Goal: Information Seeking & Learning: Check status

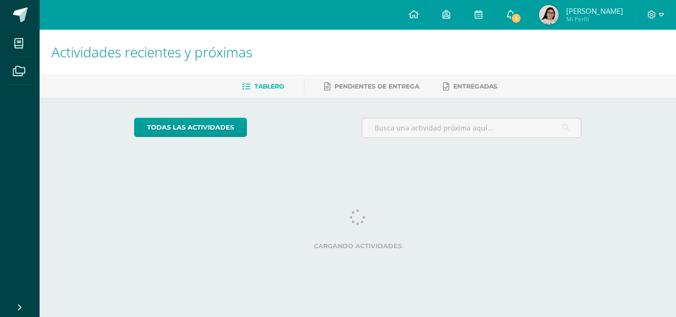
click at [516, 16] on span "1" at bounding box center [516, 18] width 11 height 11
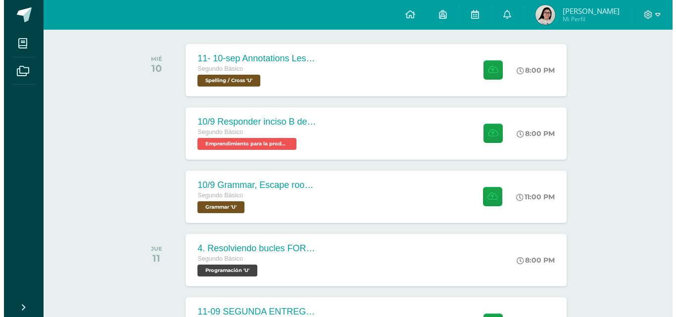
scroll to position [153, 0]
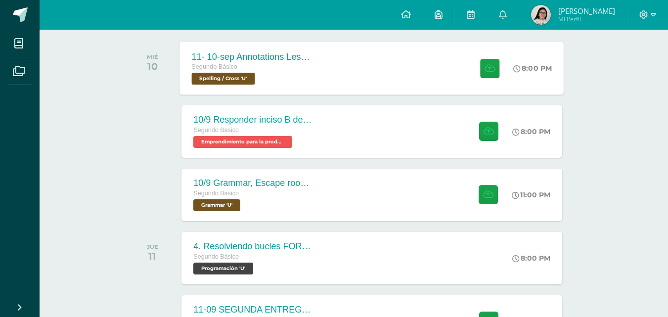
click at [369, 86] on div "11- 10-sep Annotations Lesson 31 Segundo Básico Spelling / Cross 'U' 8:00 PM 11…" at bounding box center [372, 68] width 384 height 53
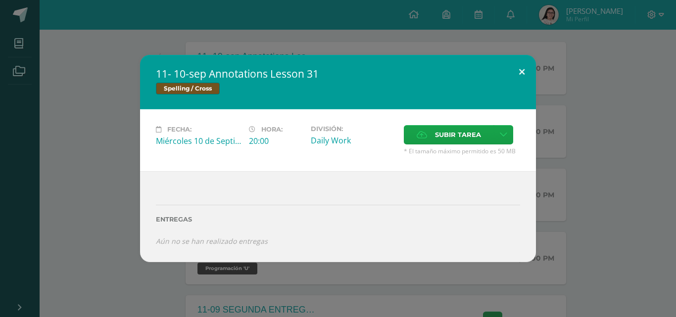
click at [513, 89] on div "11- 10-sep Annotations Lesson 31 Spelling / Cross Fecha: Miércoles 10 de Septie…" at bounding box center [338, 158] width 396 height 207
click at [512, 78] on button at bounding box center [522, 72] width 28 height 34
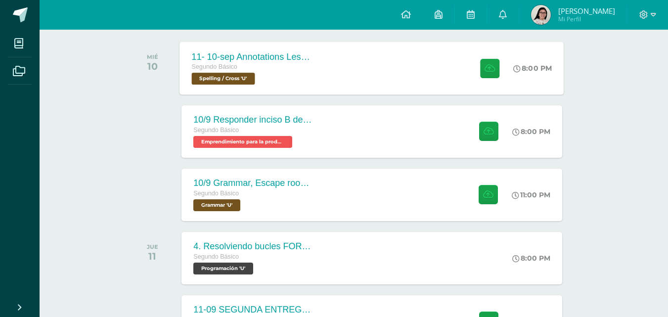
click at [352, 78] on div "11- 10-sep Annotations Lesson 31 Segundo Básico Spelling / Cross 'U' 8:00 PM 11…" at bounding box center [372, 68] width 384 height 53
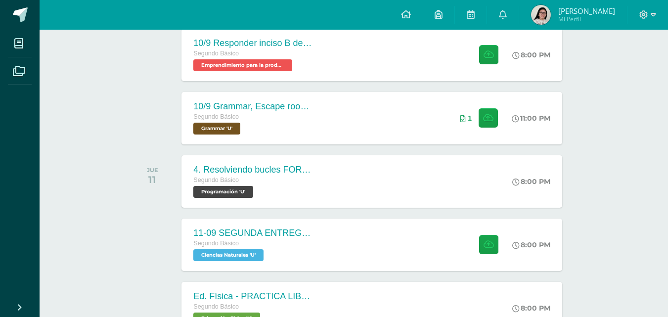
scroll to position [231, 0]
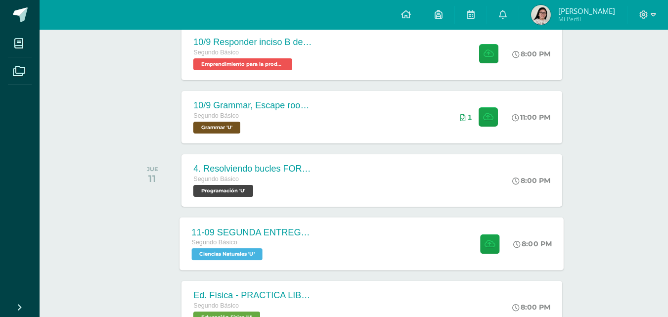
click at [413, 252] on div "11-09 SEGUNDA ENTREGA DE GUÍA Segundo Básico Ciencias Naturales 'U' 8:00 PM 11-…" at bounding box center [372, 243] width 384 height 53
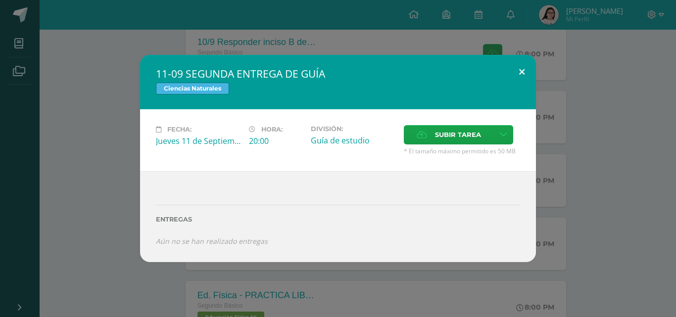
click at [514, 72] on button at bounding box center [522, 72] width 28 height 34
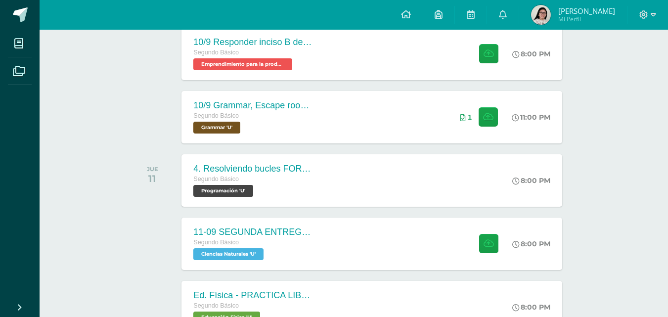
scroll to position [11, 0]
